Goal: Navigation & Orientation: Find specific page/section

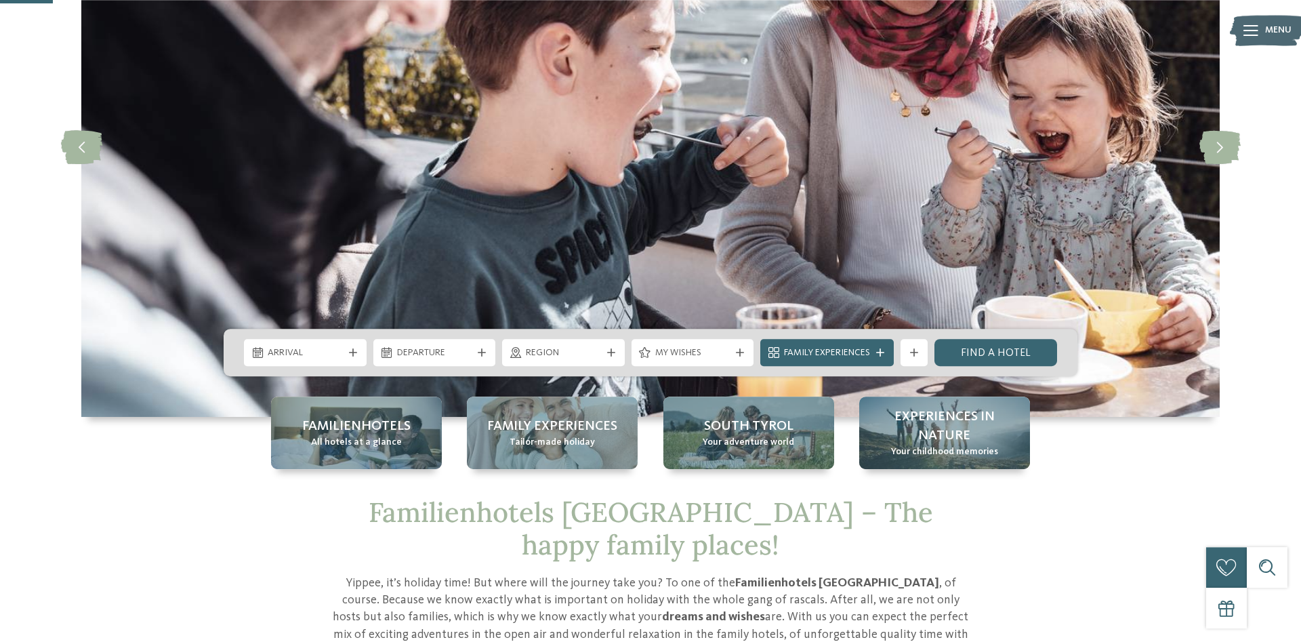
scroll to position [138, 0]
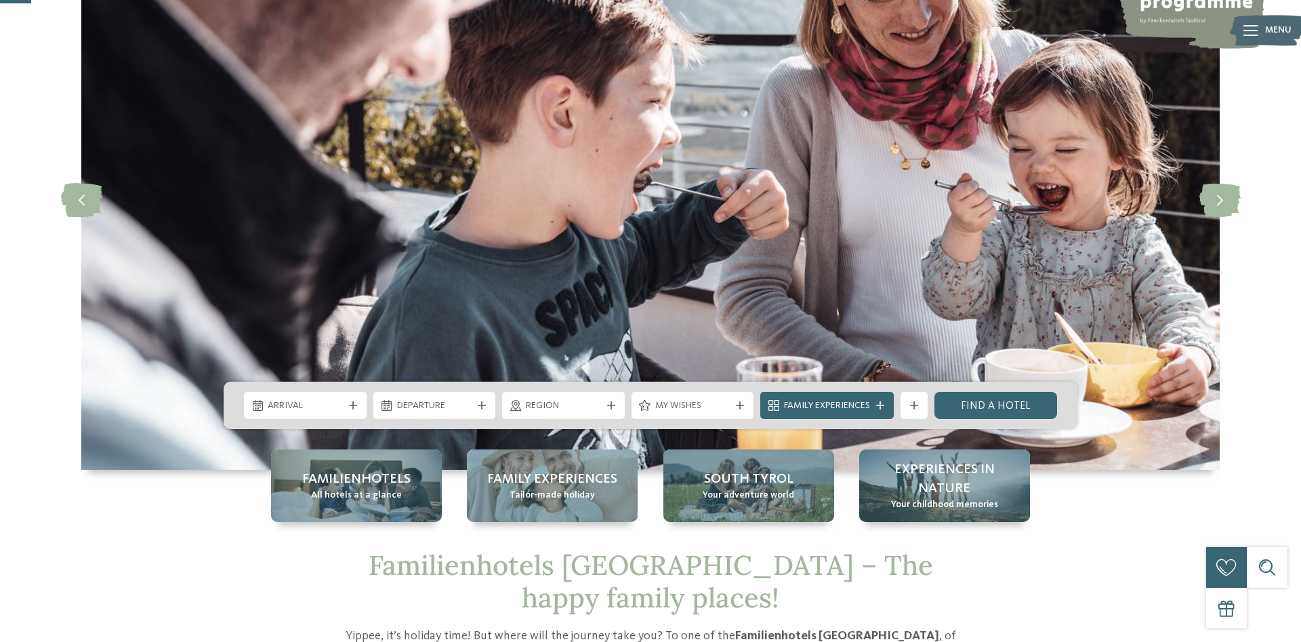
click at [1268, 24] on div "Menu" at bounding box center [1278, 31] width 26 height 34
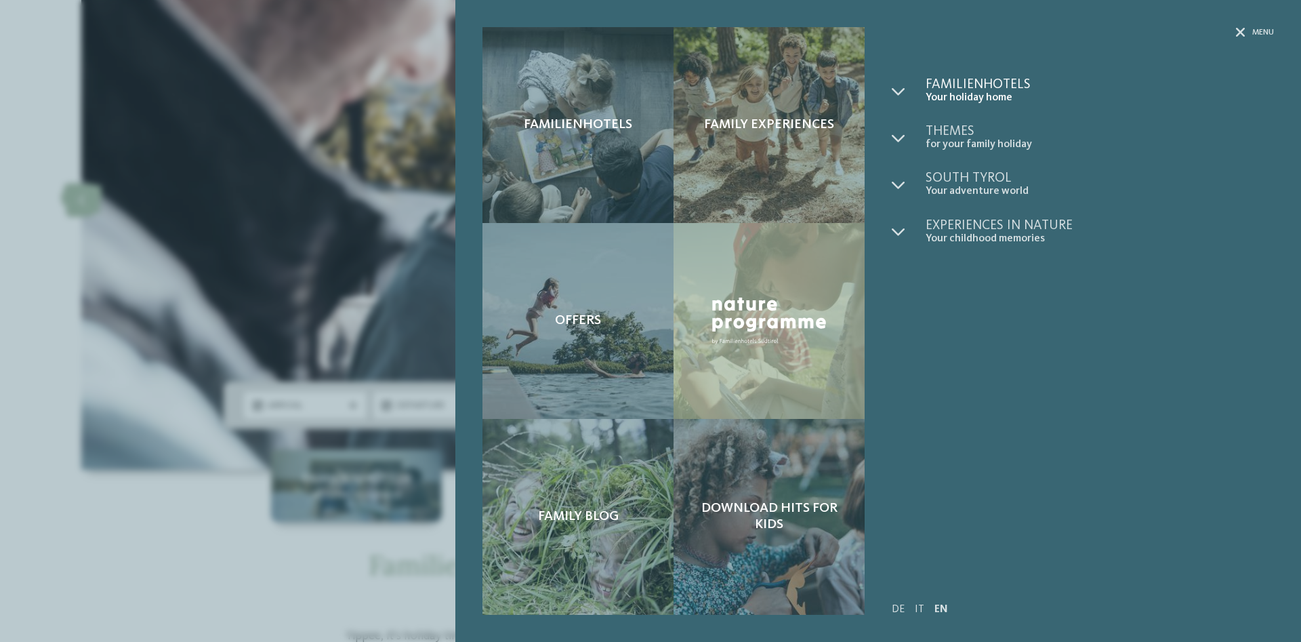
click at [953, 83] on span "Familienhotels" at bounding box center [1099, 85] width 348 height 14
click at [897, 87] on icon at bounding box center [899, 92] width 14 height 14
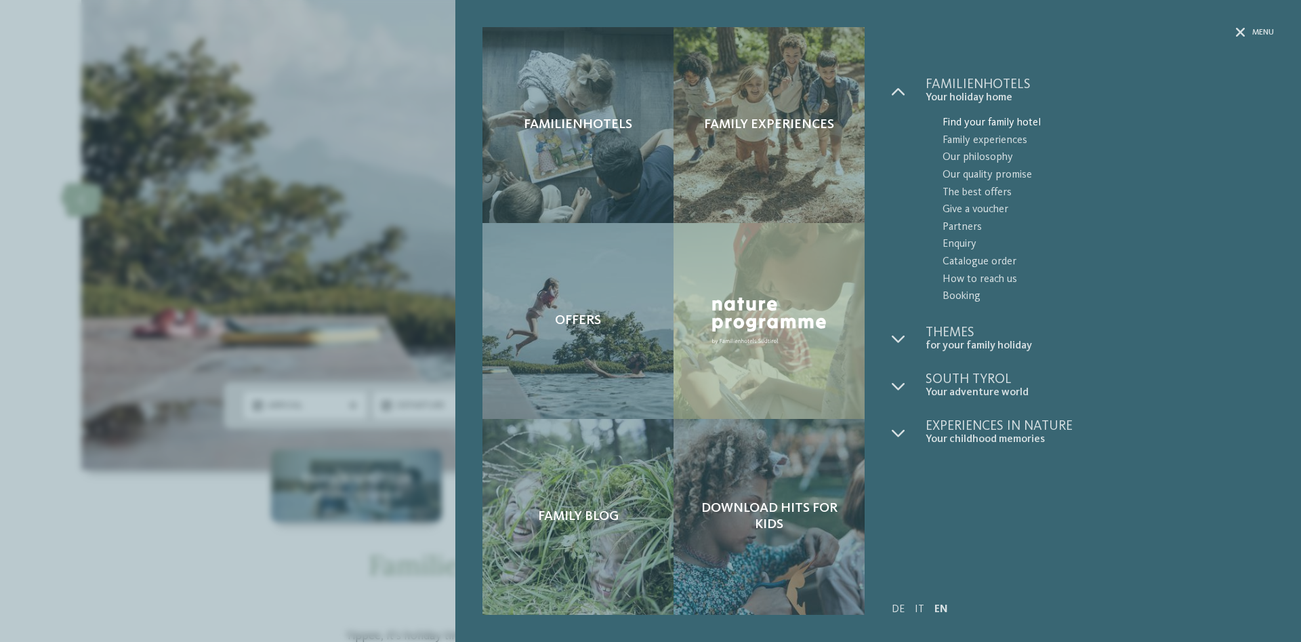
click at [960, 121] on span "Find your family hotel" at bounding box center [1107, 123] width 331 height 18
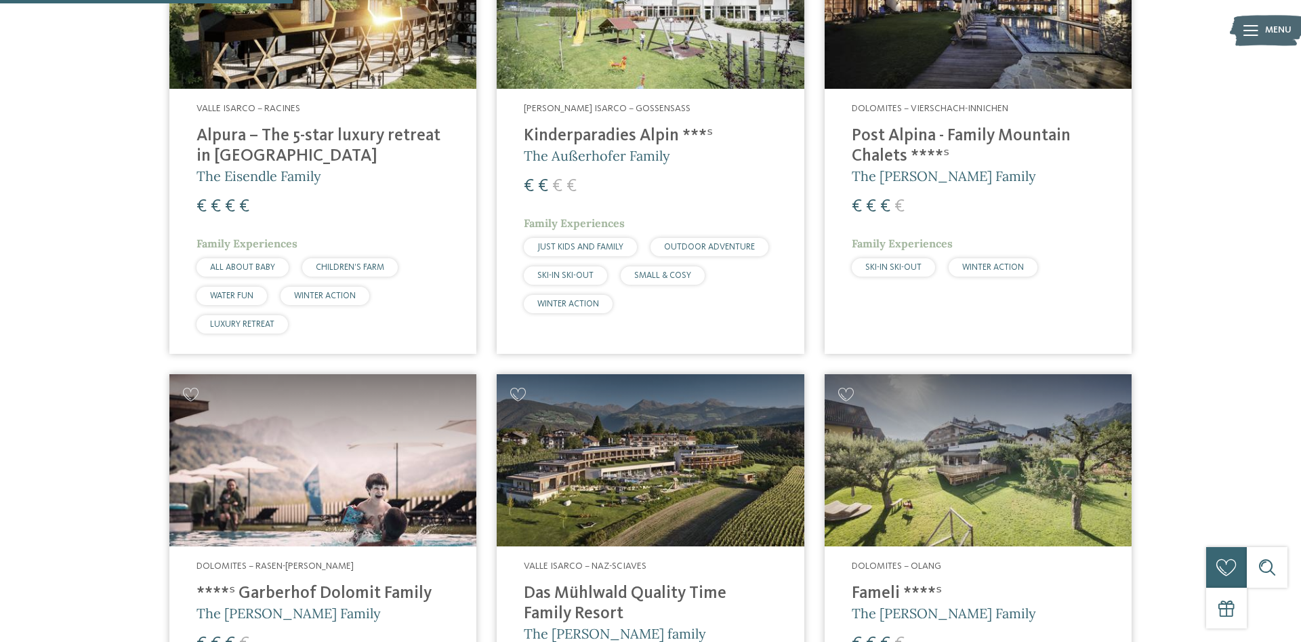
scroll to position [1175, 0]
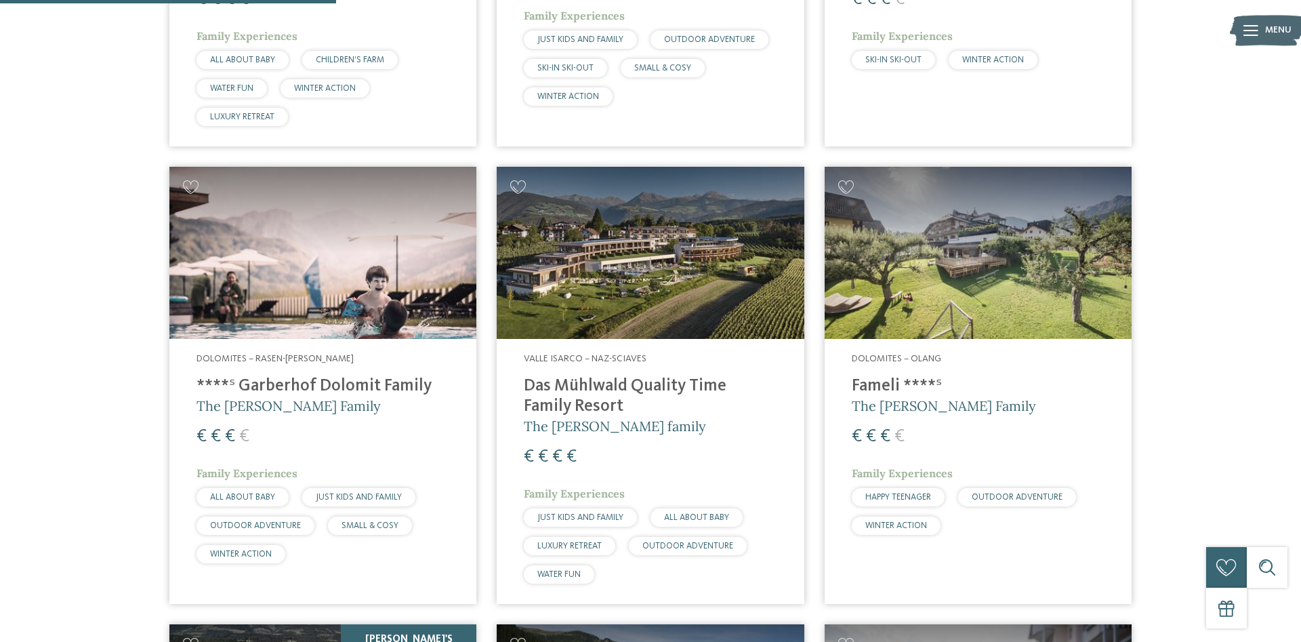
click at [585, 376] on h4 "Das Mühlwald Quality Time Family Resort" at bounding box center [650, 396] width 253 height 41
